Goal: Navigation & Orientation: Find specific page/section

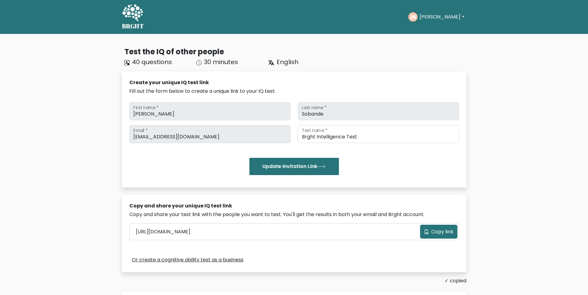
click at [243, 149] on div "joshuasobande@gmail.com Email * Brght Intelligence Test Test name * Update Invi…" at bounding box center [294, 150] width 330 height 50
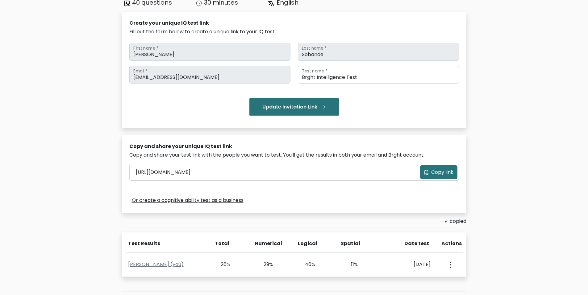
scroll to position [139, 0]
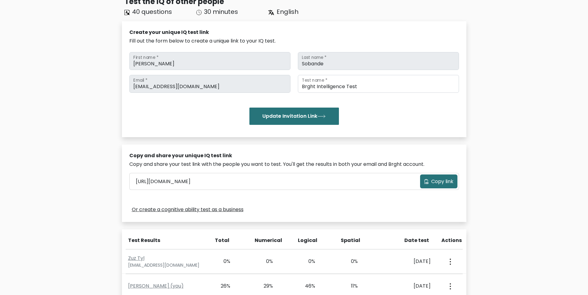
scroll to position [151, 0]
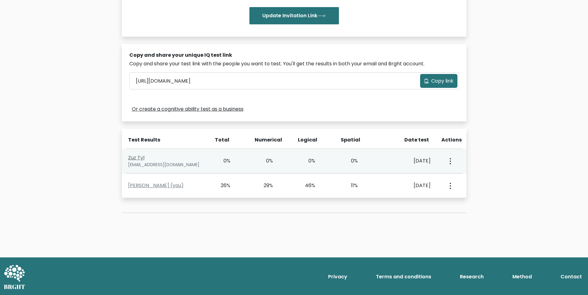
click at [139, 156] on link "Zuz Tyl" at bounding box center [136, 157] width 16 height 7
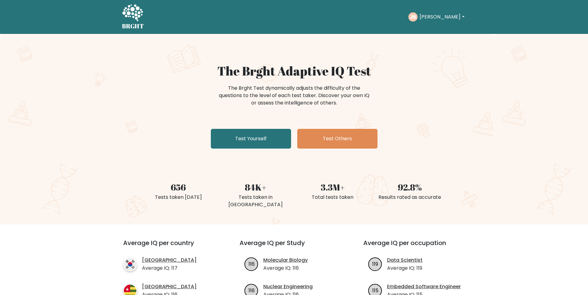
click at [429, 20] on button "[PERSON_NAME]" at bounding box center [441, 17] width 48 height 8
click at [437, 31] on link "Dashboard" at bounding box center [432, 30] width 49 height 10
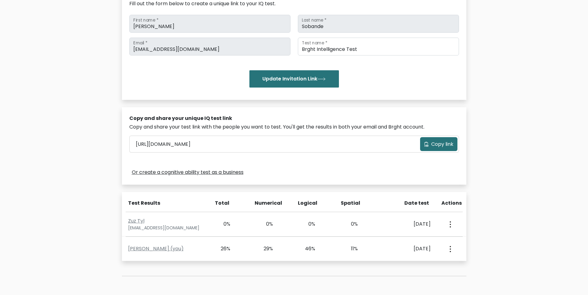
scroll to position [151, 0]
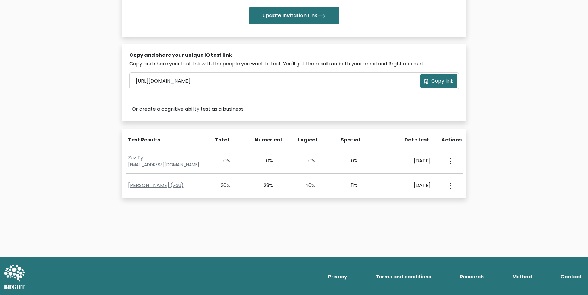
click at [500, 165] on div "Test the IQ of other people 40 questions 30 minutes English Create your unique …" at bounding box center [294, 70] width 588 height 375
